Goal: Check status: Check status

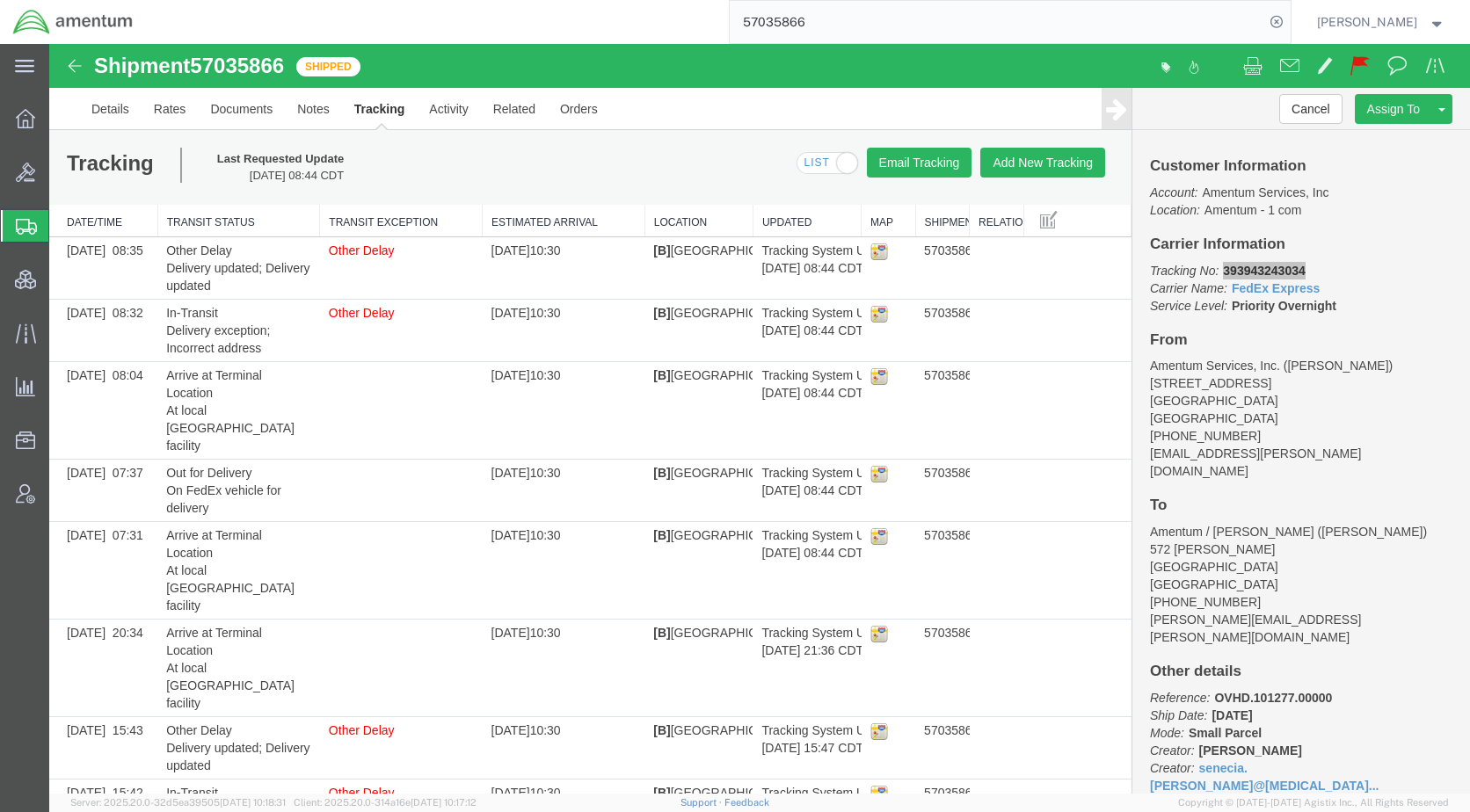
drag, startPoint x: 136, startPoint y: 224, endPoint x: 140, endPoint y: 327, distance: 103.1
click at [63, 224] on span "Shipments" at bounding box center [55, 226] width 14 height 35
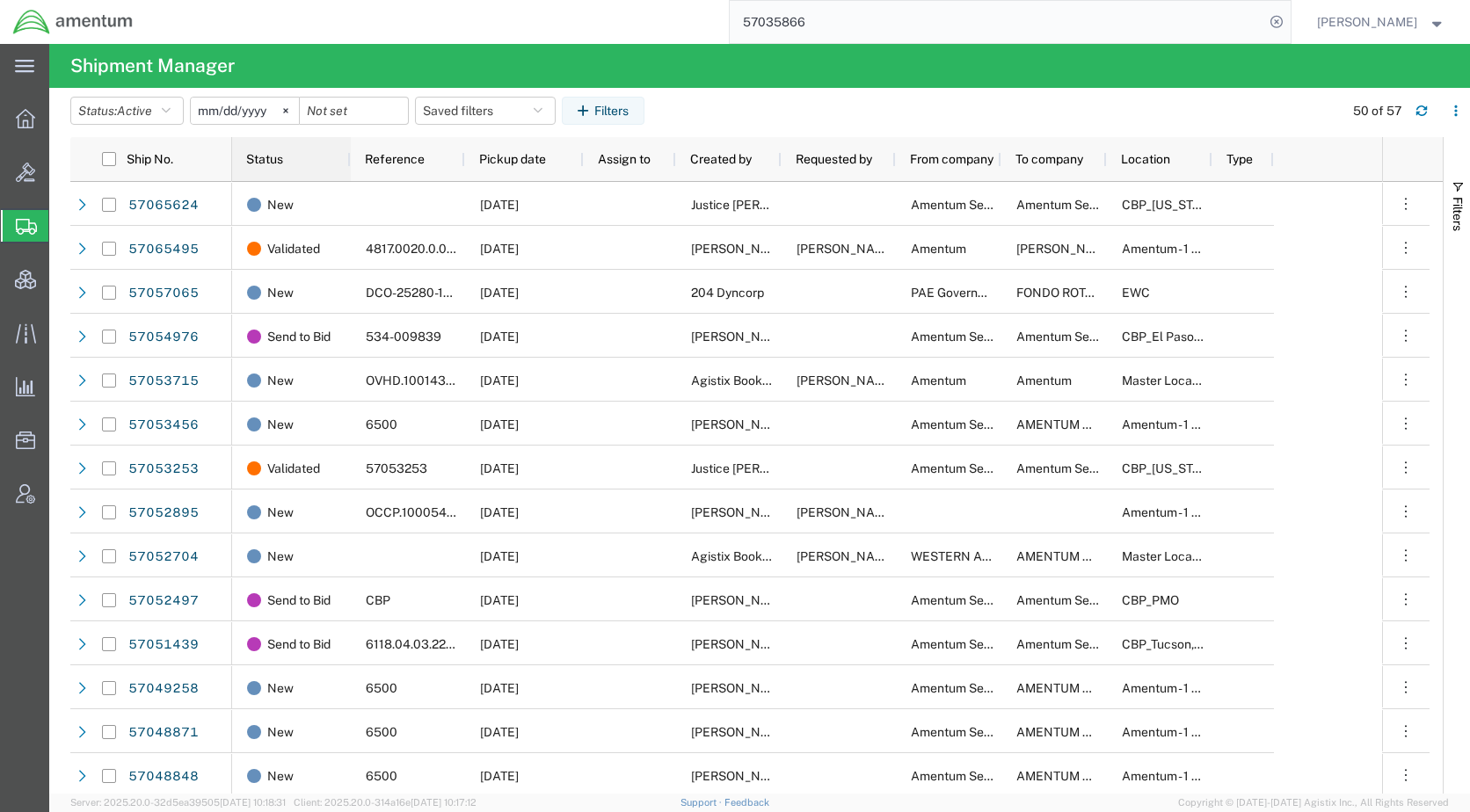
click at [285, 163] on div "Status" at bounding box center [294, 158] width 98 height 35
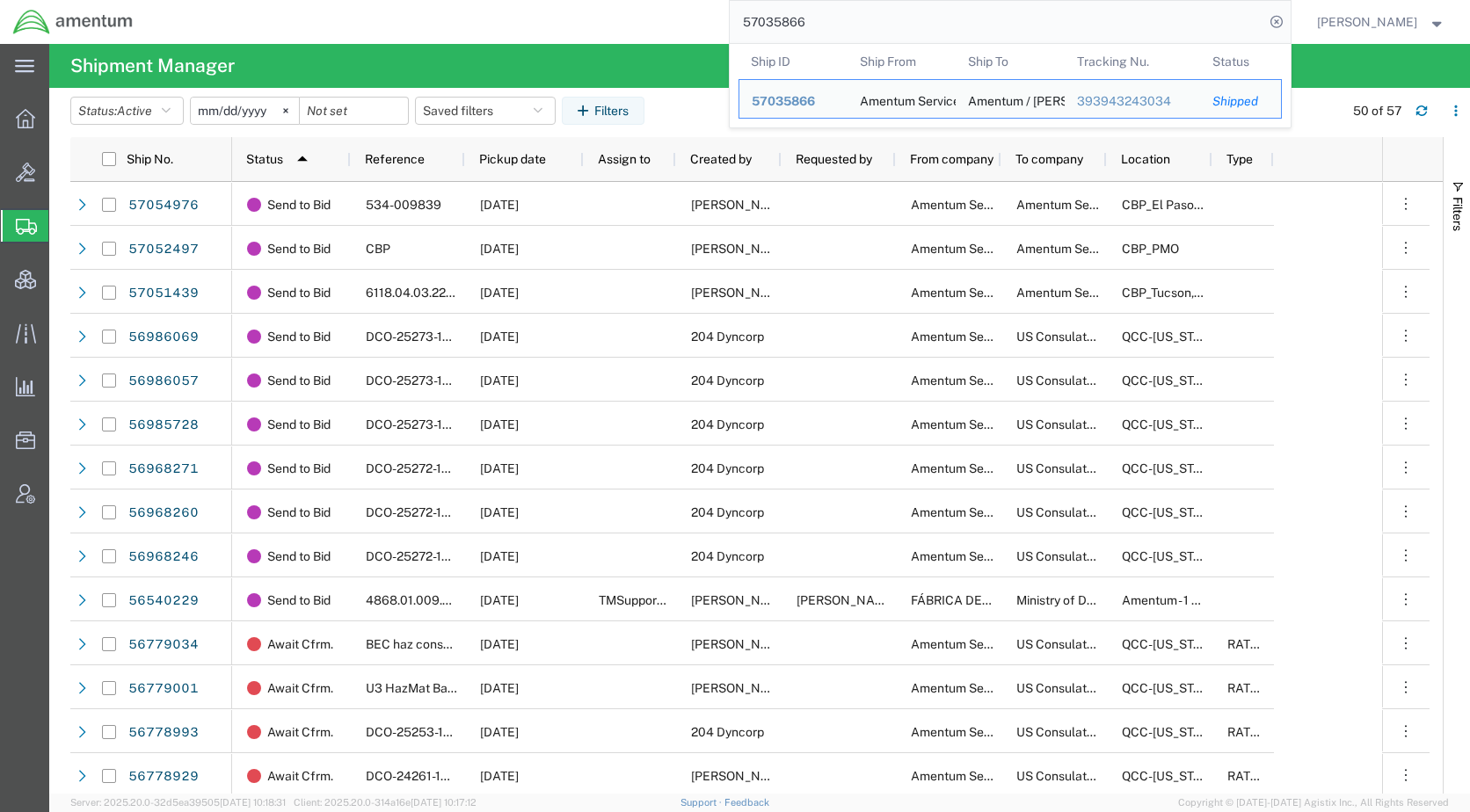
drag, startPoint x: 914, startPoint y: 13, endPoint x: 713, endPoint y: 18, distance: 201.1
click at [713, 18] on div "57035866 Ship ID Ship From Ship To Tracking Nu. Status Ship ID 57035866 Ship Fr…" at bounding box center [718, 22] width 1144 height 44
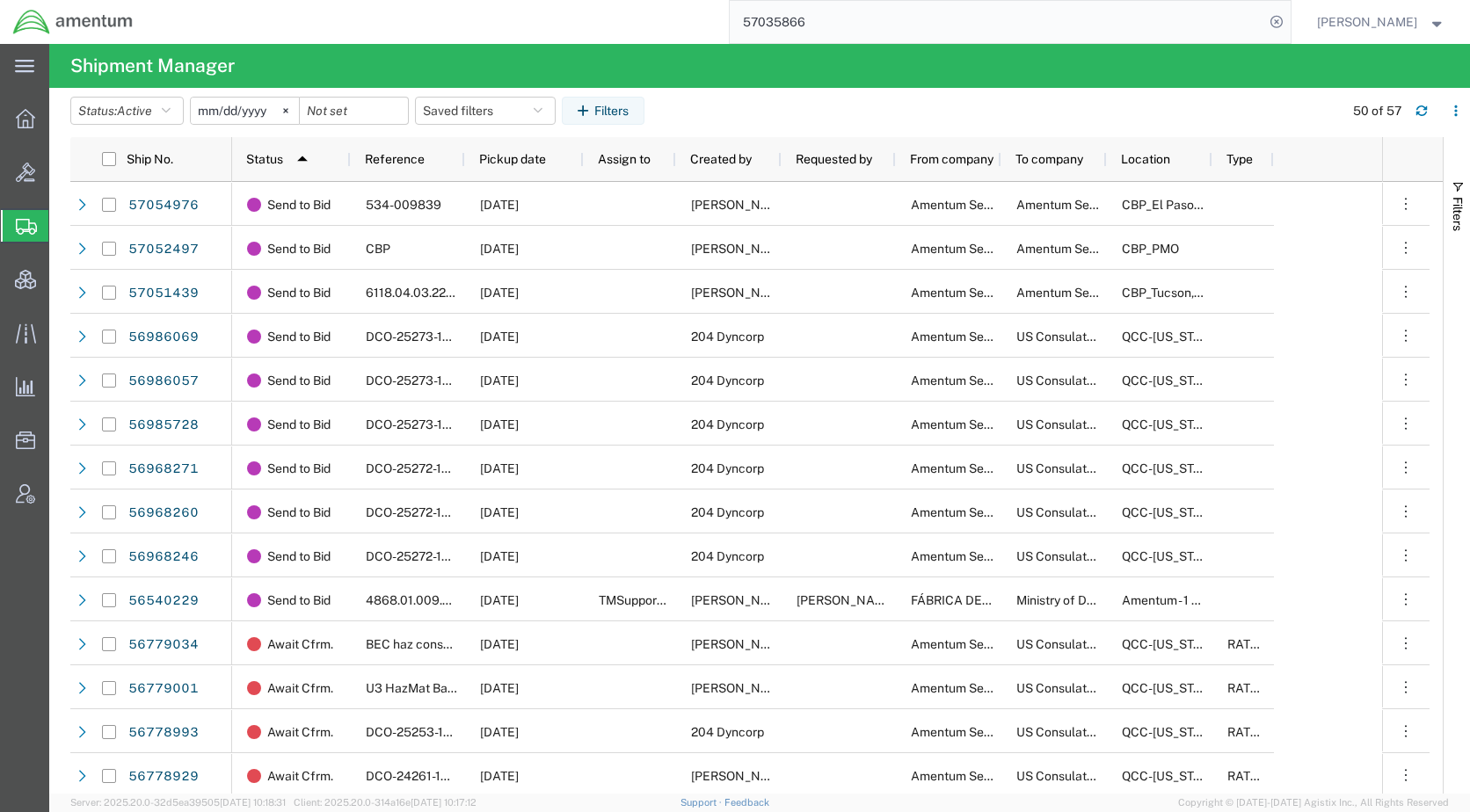
paste input "23162"
click at [1289, 21] on icon at bounding box center [1276, 22] width 25 height 25
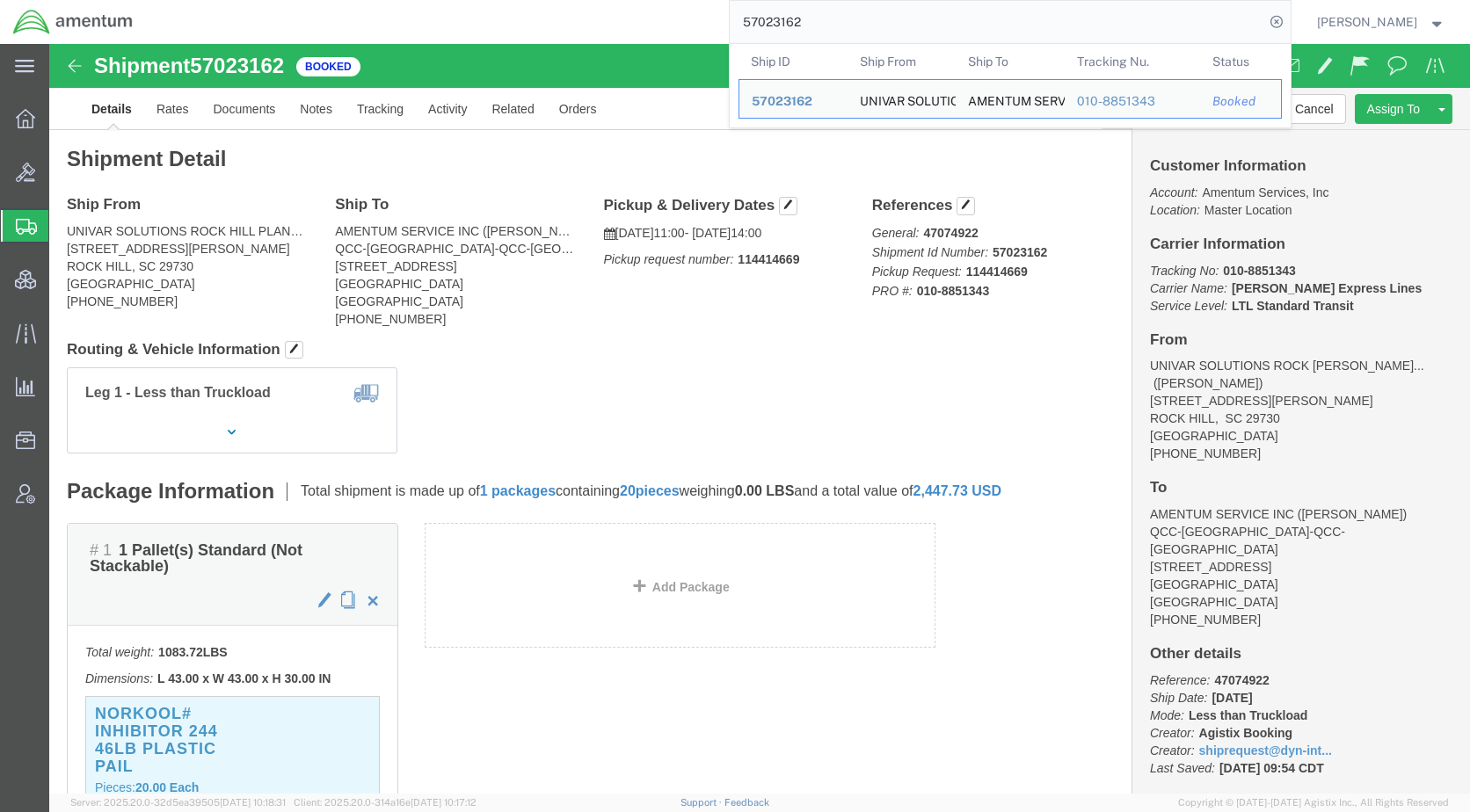
drag, startPoint x: 669, startPoint y: 31, endPoint x: 613, endPoint y: 33, distance: 56.0
click at [613, 33] on div "57023162 Ship ID Ship From Ship To Tracking Nu. Status Ship ID 57023162 Ship Fr…" at bounding box center [718, 22] width 1144 height 44
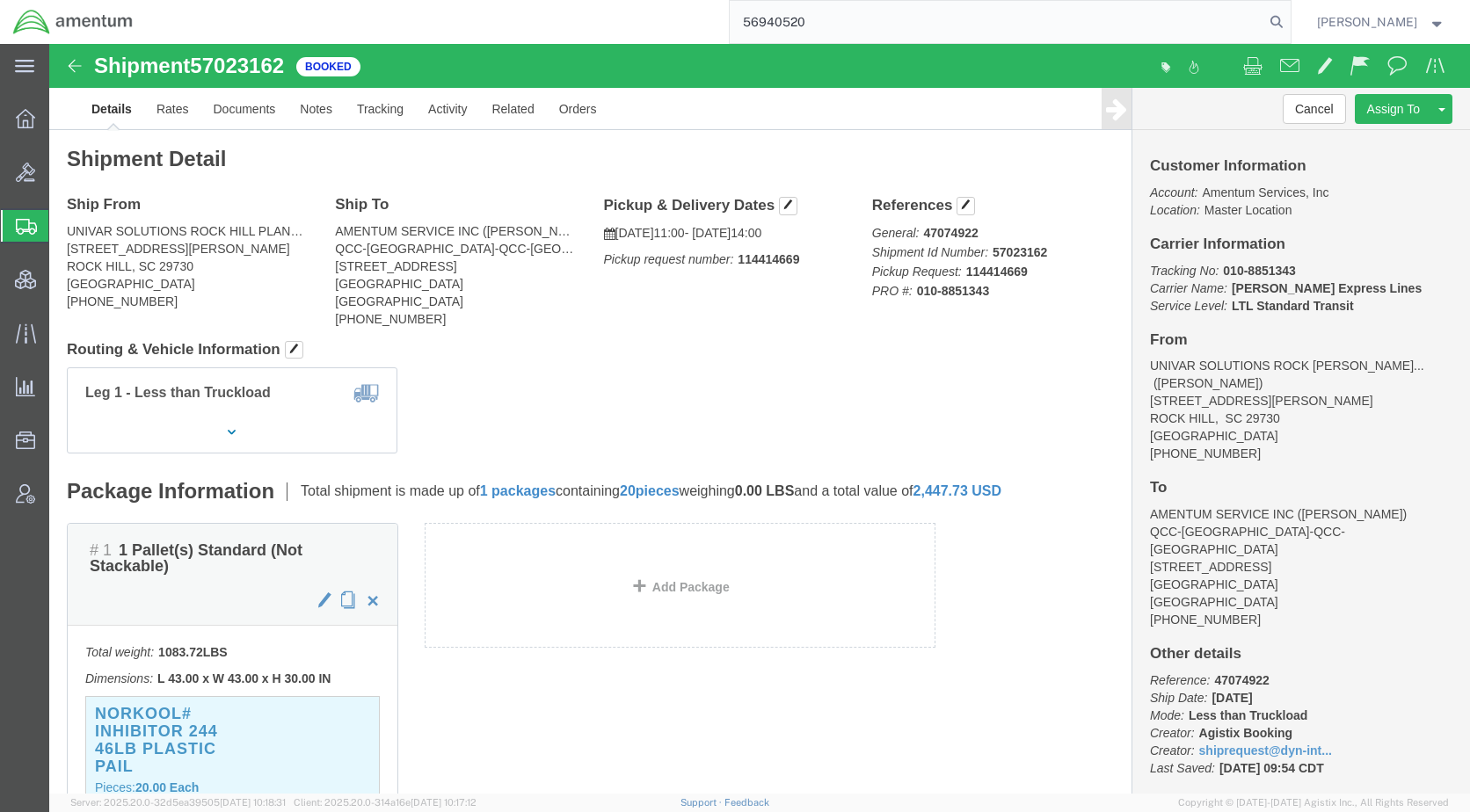
type input "56940520"
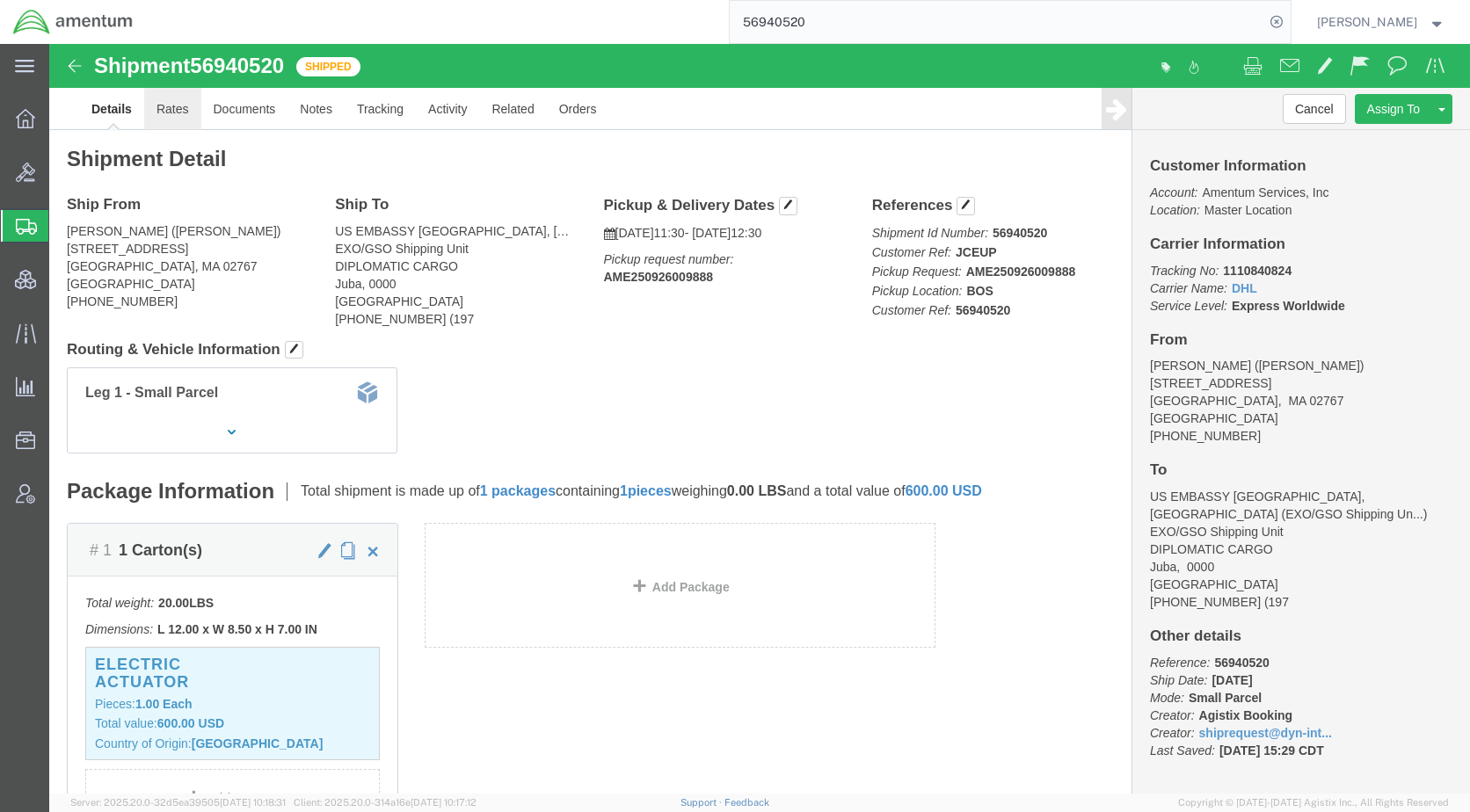
click link "Rates"
